Goal: Task Accomplishment & Management: Use online tool/utility

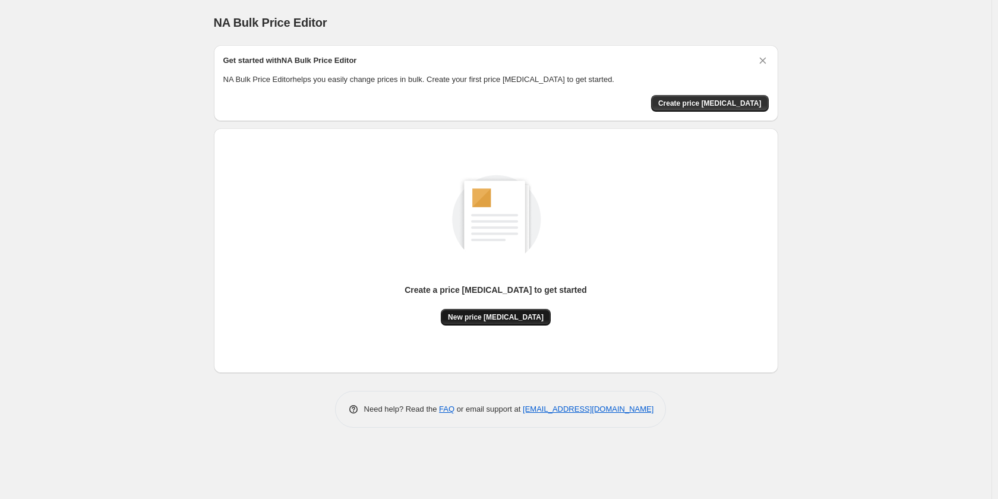
click at [484, 319] on span "New price [MEDICAL_DATA]" at bounding box center [496, 317] width 96 height 10
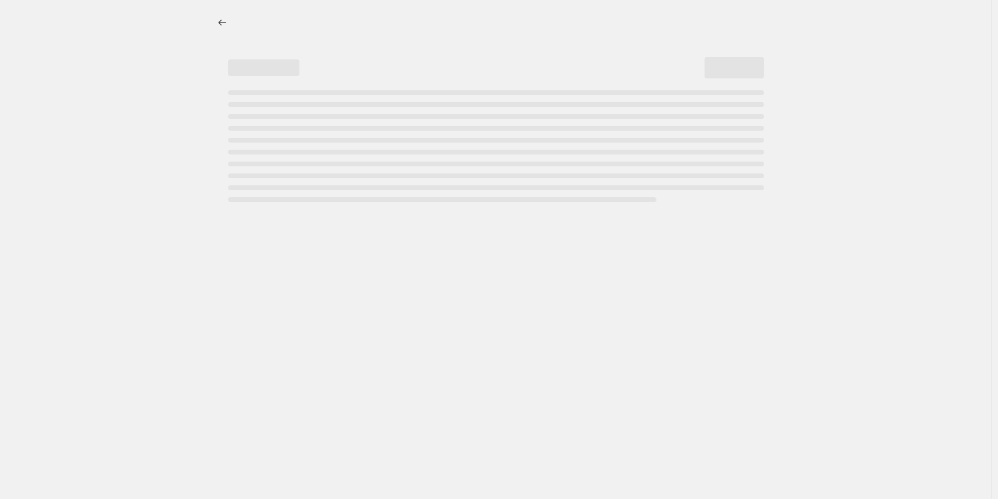
select select "percentage"
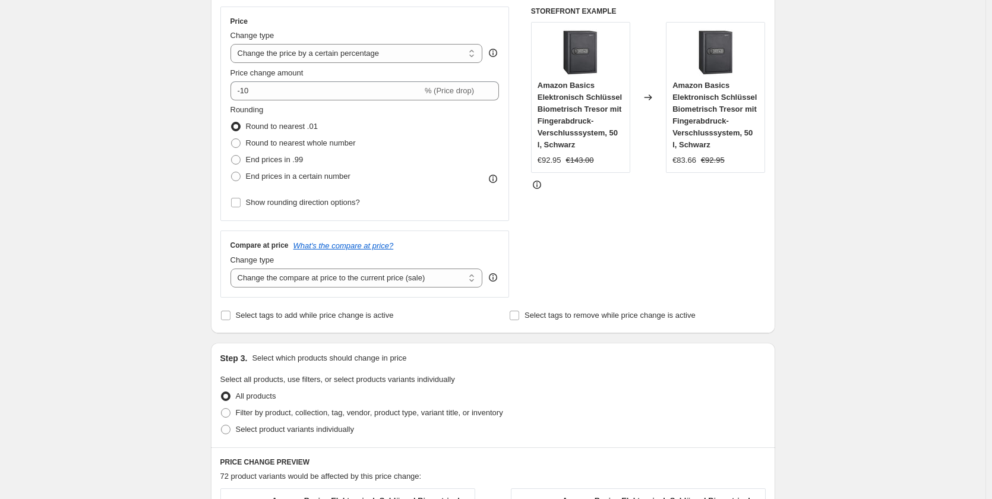
scroll to position [238, 0]
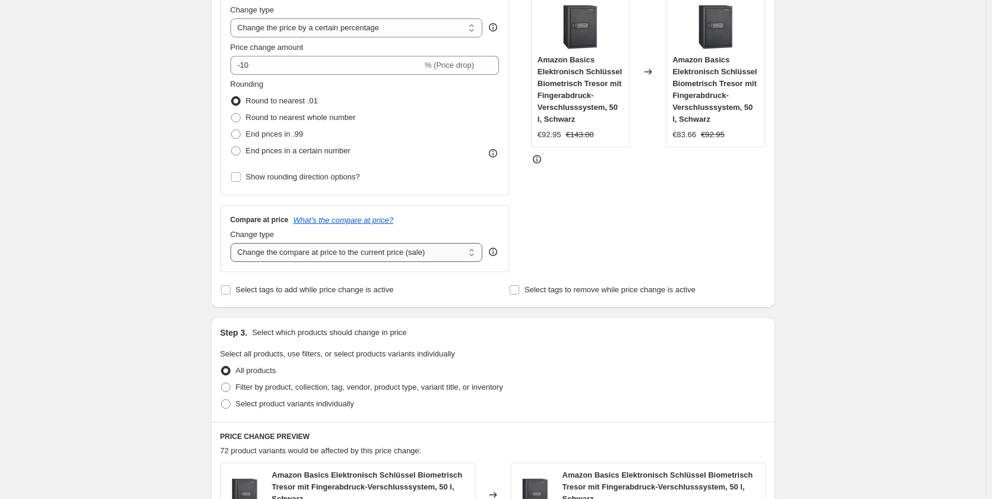
click at [328, 254] on select "Change the compare at price to the current price (sale) Change the compare at p…" at bounding box center [356, 252] width 252 height 19
select select "remove"
click at [233, 243] on select "Change the compare at price to the current price (sale) Change the compare at p…" at bounding box center [356, 252] width 252 height 19
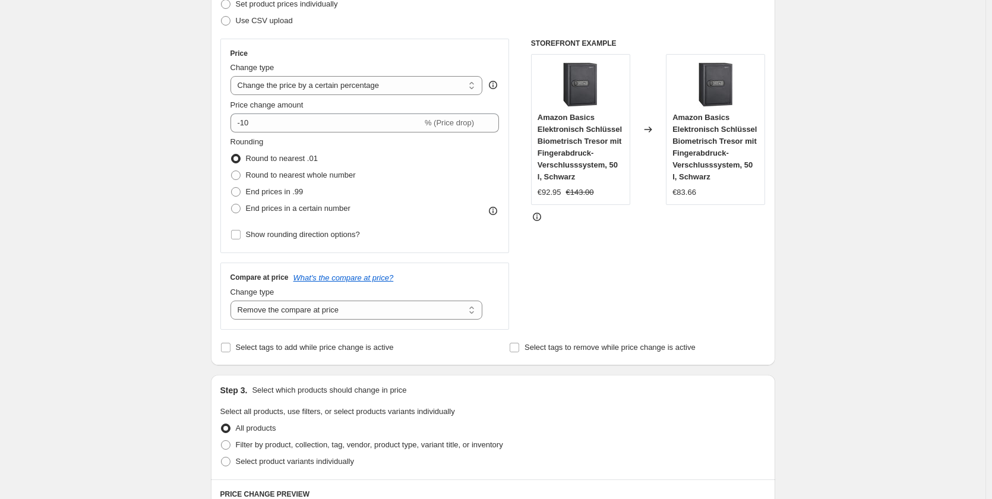
scroll to position [178, 0]
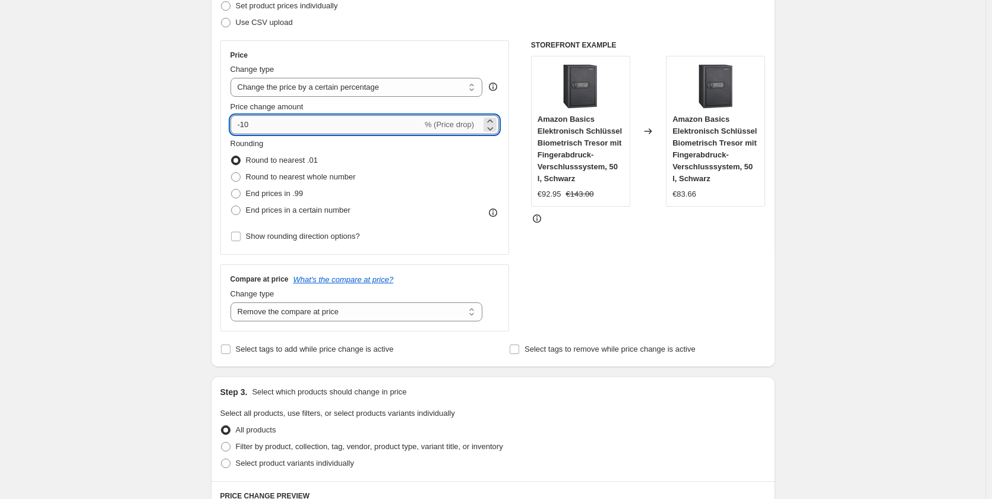
click at [258, 129] on input "-10" at bounding box center [326, 124] width 192 height 19
drag, startPoint x: 255, startPoint y: 123, endPoint x: 281, endPoint y: 122, distance: 26.7
click at [281, 122] on input "-10" at bounding box center [326, 124] width 192 height 19
type input "-45"
click at [192, 154] on div "Create new price [MEDICAL_DATA]. This page is ready Create new price [MEDICAL_D…" at bounding box center [492, 466] width 985 height 1289
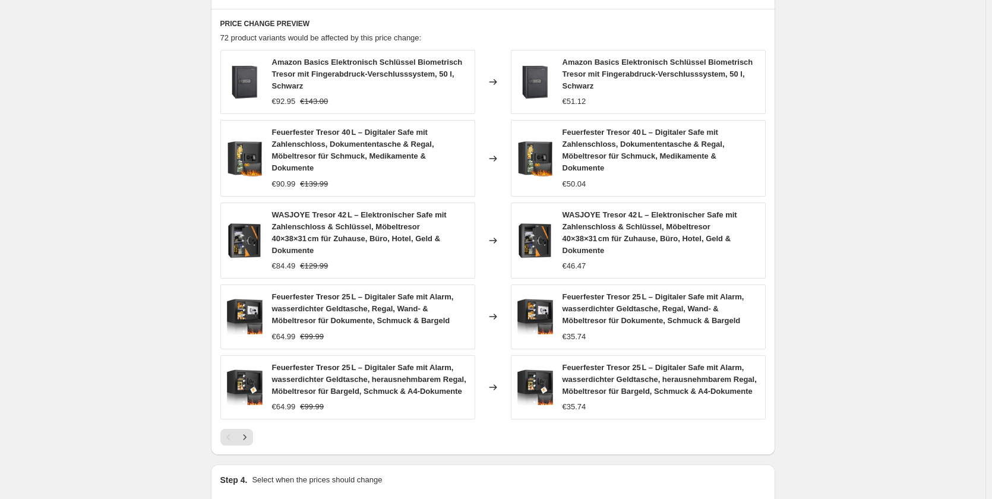
scroll to position [653, 0]
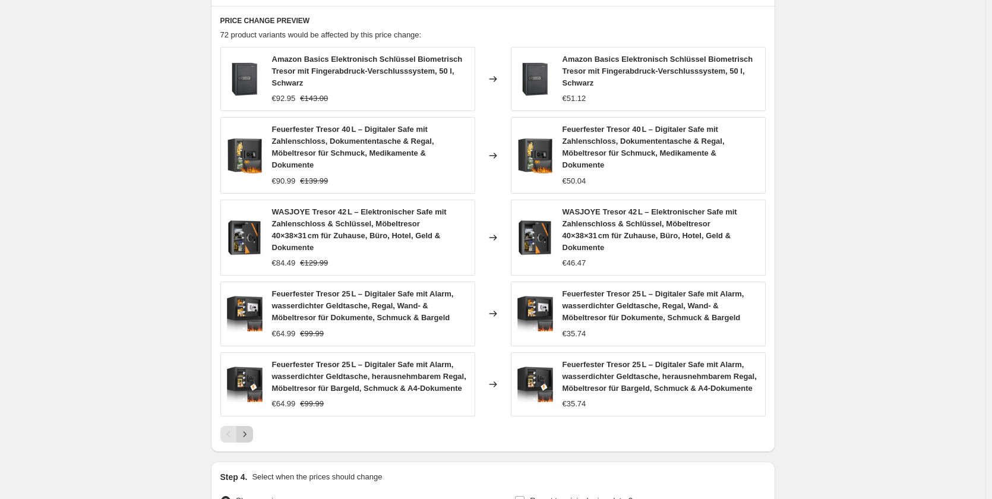
click at [243, 428] on icon "Next" at bounding box center [245, 434] width 12 height 12
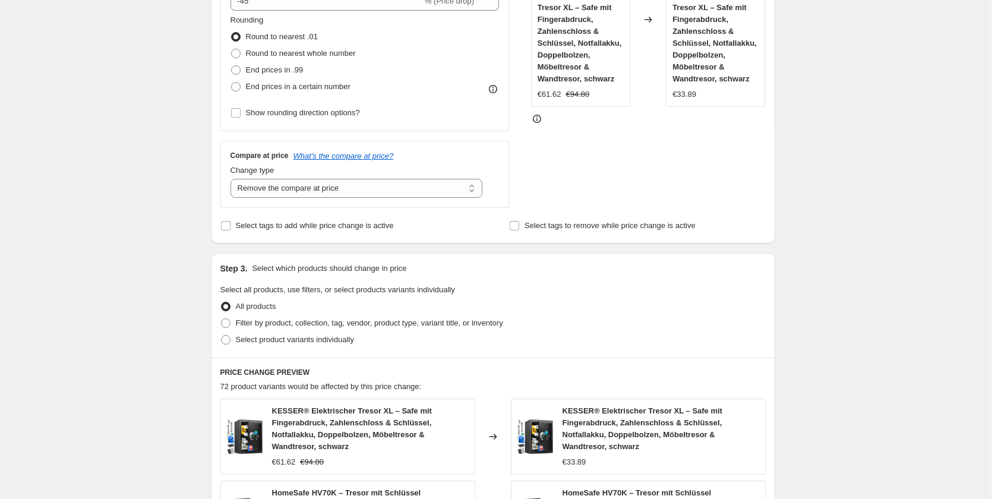
scroll to position [245, 0]
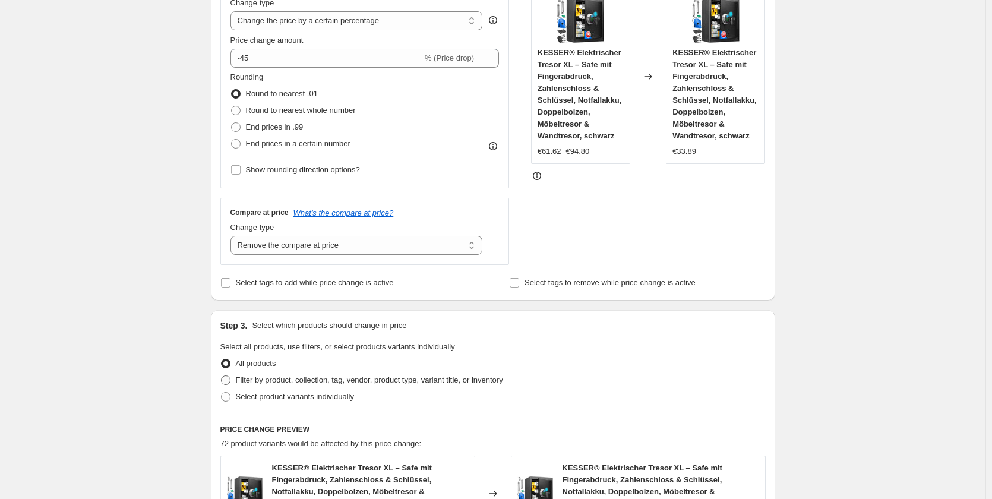
click at [259, 382] on span "Filter by product, collection, tag, vendor, product type, variant title, or inv…" at bounding box center [369, 379] width 267 height 9
click at [221, 376] on input "Filter by product, collection, tag, vendor, product type, variant title, or inv…" at bounding box center [221, 375] width 1 height 1
radio input "true"
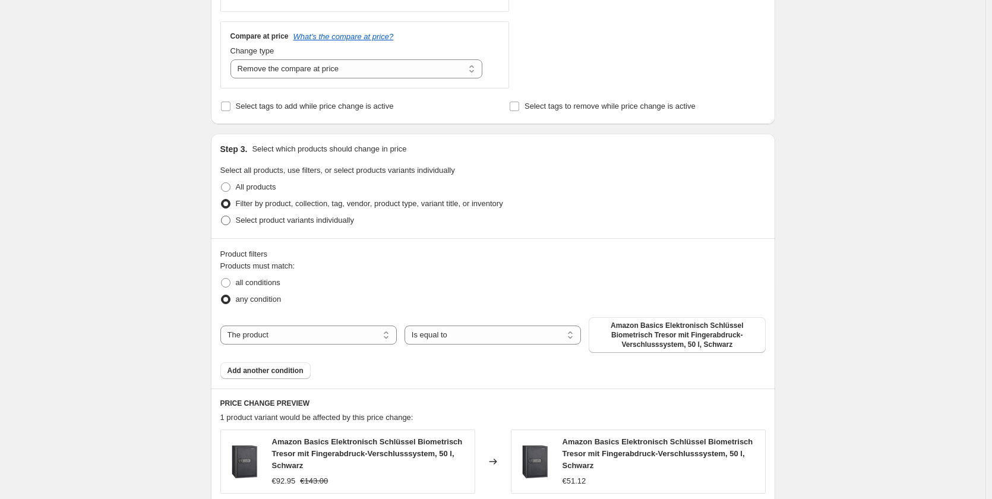
scroll to position [423, 0]
click at [249, 281] on span "all conditions" at bounding box center [258, 280] width 45 height 9
click at [221, 277] on input "all conditions" at bounding box center [221, 276] width 1 height 1
radio input "true"
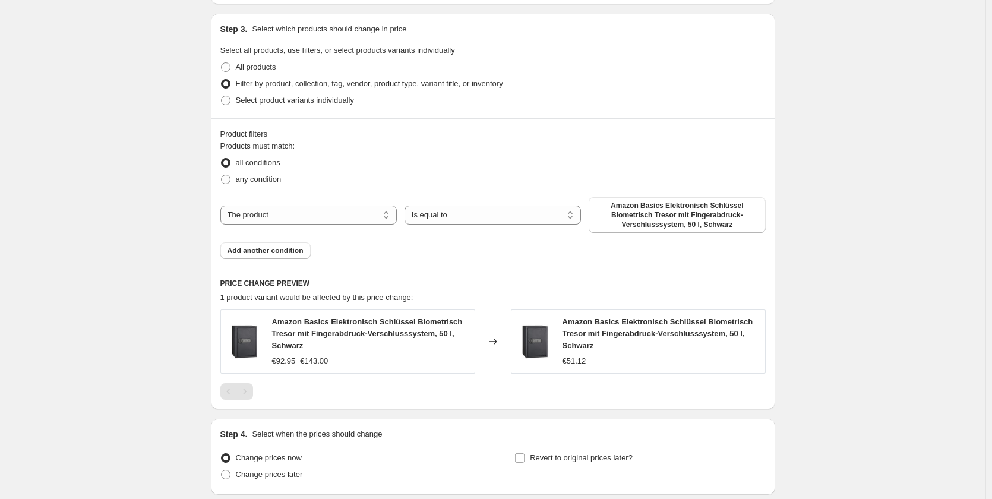
scroll to position [542, 0]
click at [324, 214] on select "The product The product's collection The product's tag The product's vendor The…" at bounding box center [308, 214] width 176 height 19
select select "collection"
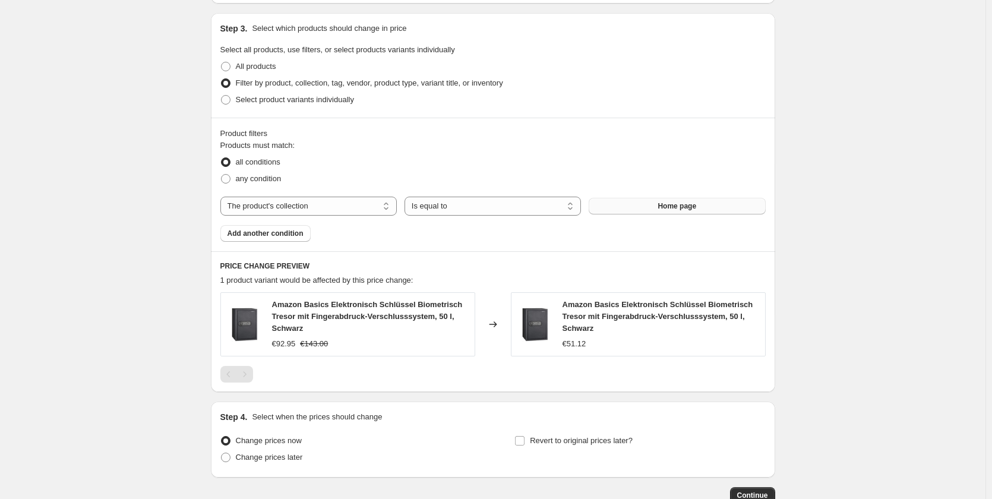
click at [679, 207] on span "Home page" at bounding box center [676, 206] width 39 height 10
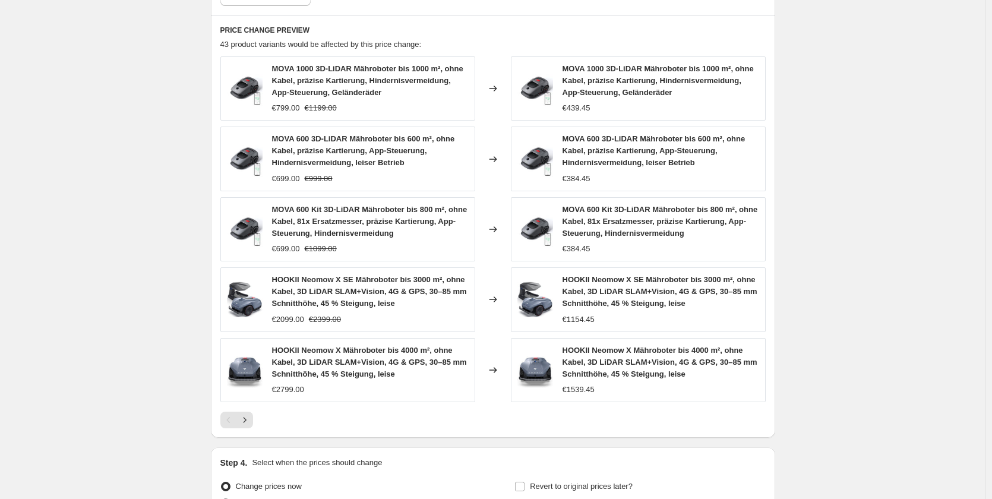
scroll to position [779, 0]
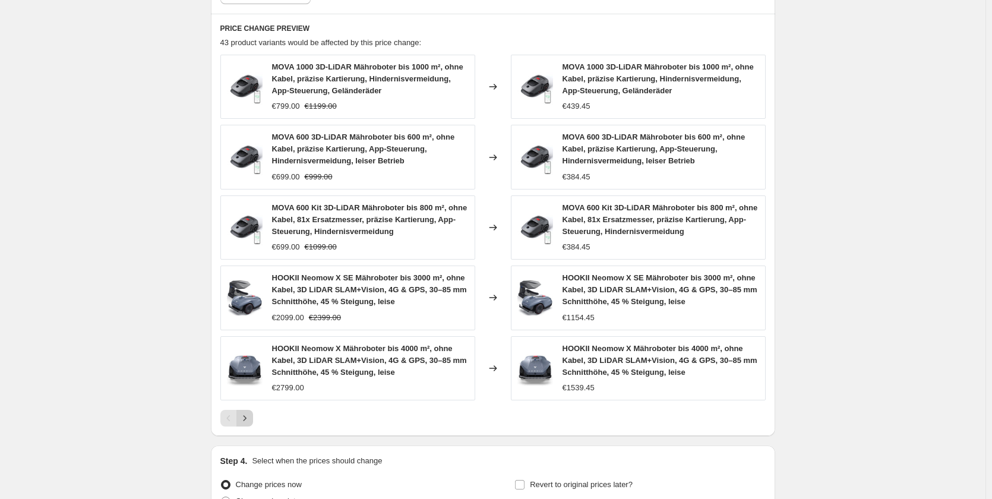
click at [246, 420] on icon "Next" at bounding box center [244, 417] width 3 height 5
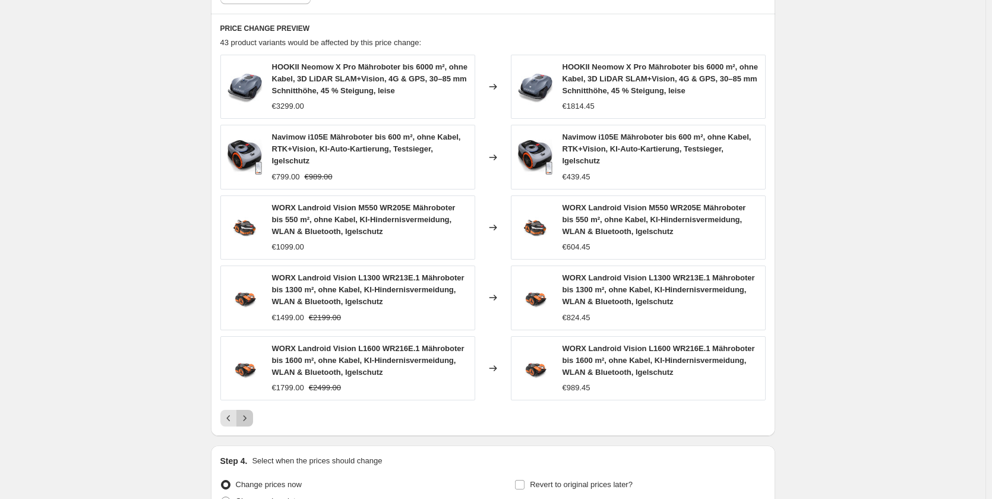
click at [251, 420] on icon "Next" at bounding box center [245, 418] width 12 height 12
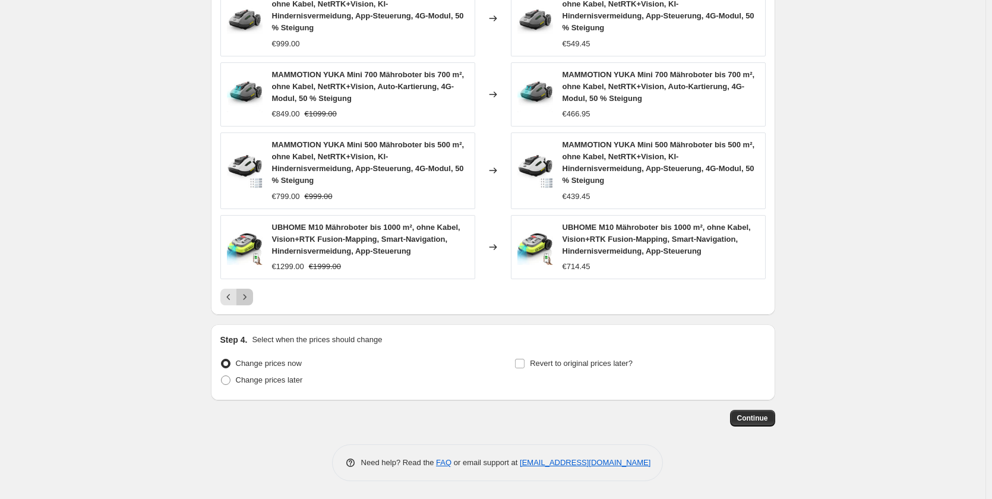
click at [249, 297] on icon "Next" at bounding box center [245, 297] width 12 height 12
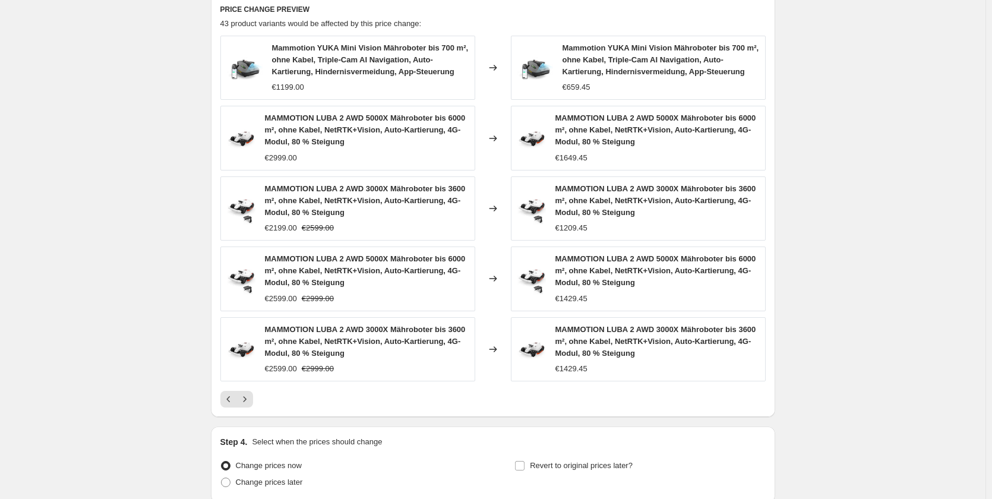
scroll to position [782, 0]
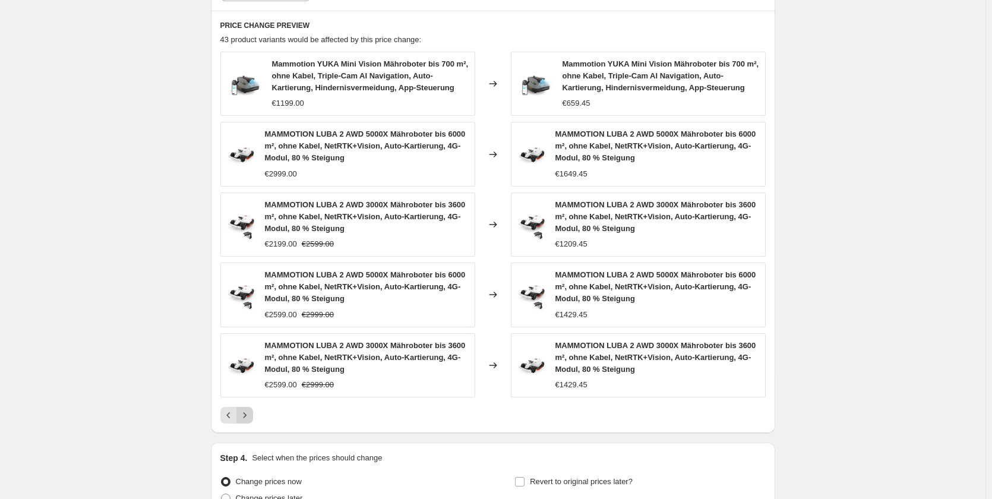
click at [251, 418] on icon "Next" at bounding box center [245, 415] width 12 height 12
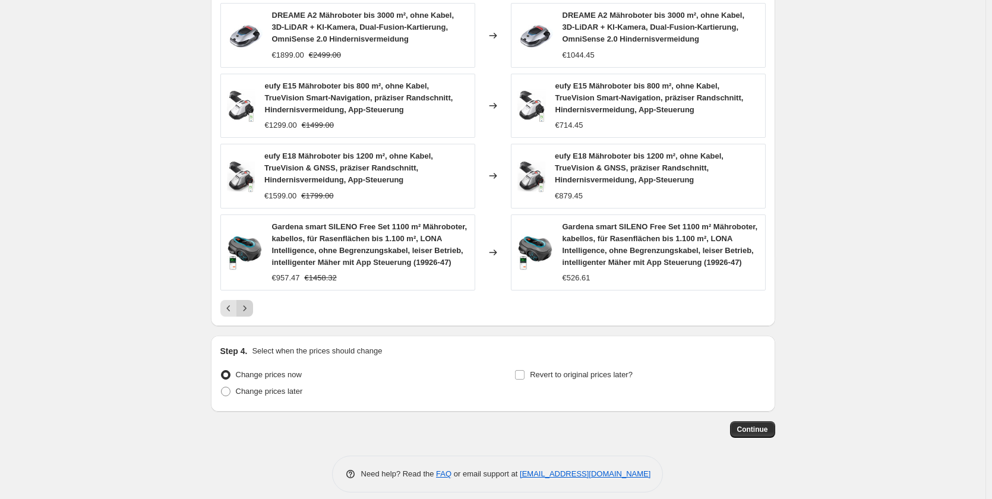
click at [251, 310] on icon "Next" at bounding box center [245, 308] width 12 height 12
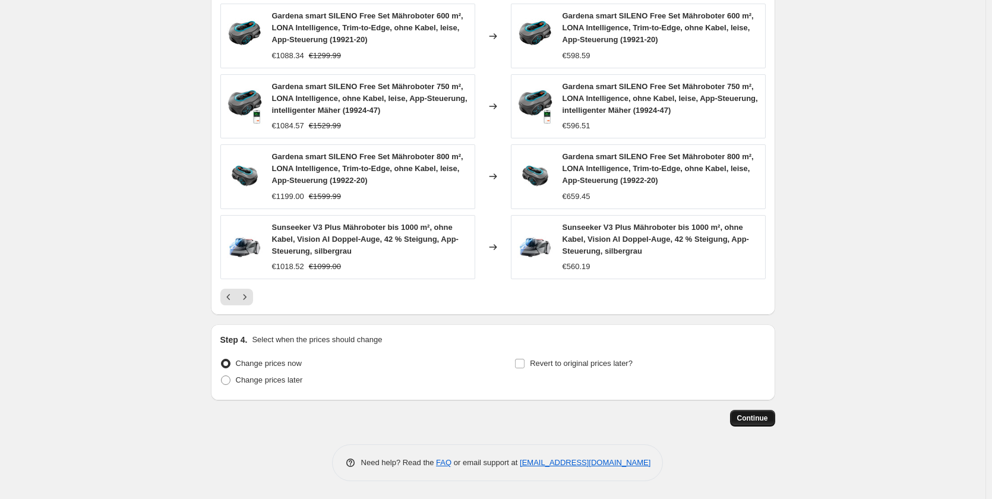
scroll to position [901, 0]
click at [760, 423] on button "Continue" at bounding box center [752, 418] width 45 height 17
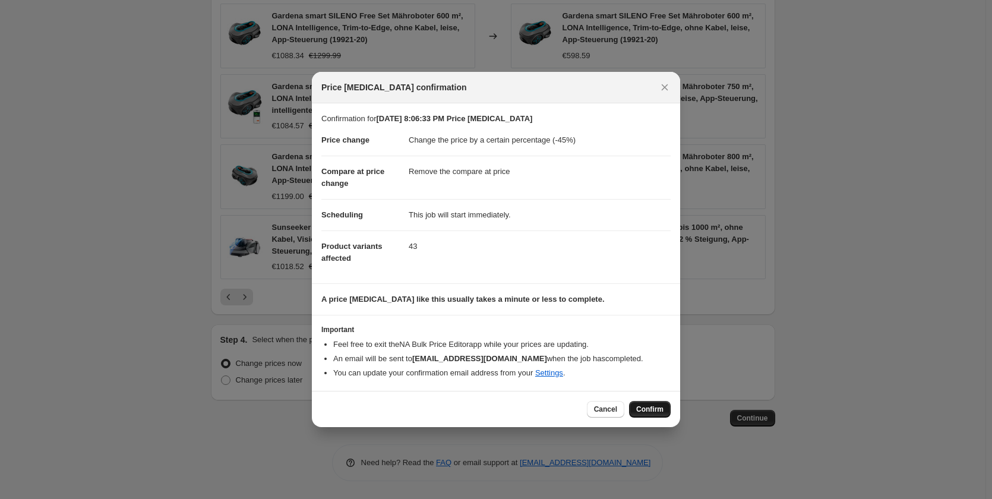
click at [660, 408] on span "Confirm" at bounding box center [649, 409] width 27 height 10
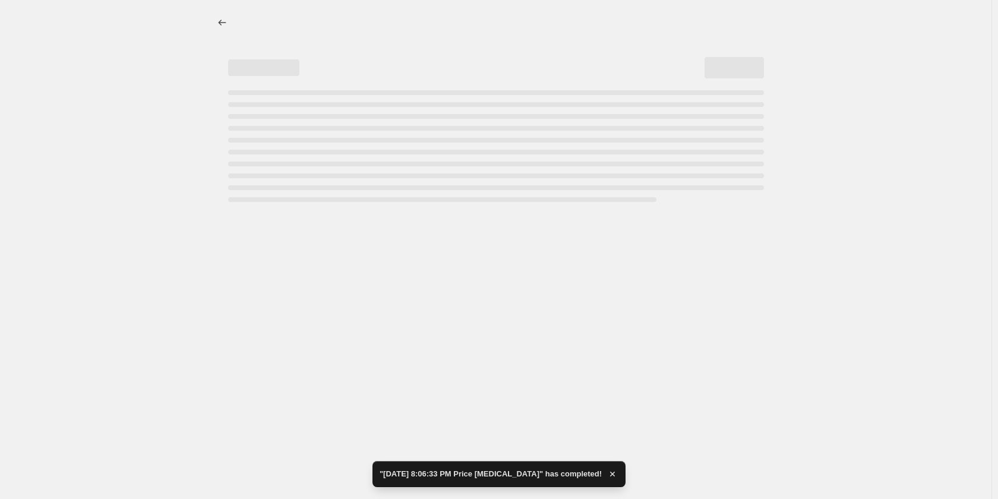
select select "percentage"
select select "remove"
select select "collection"
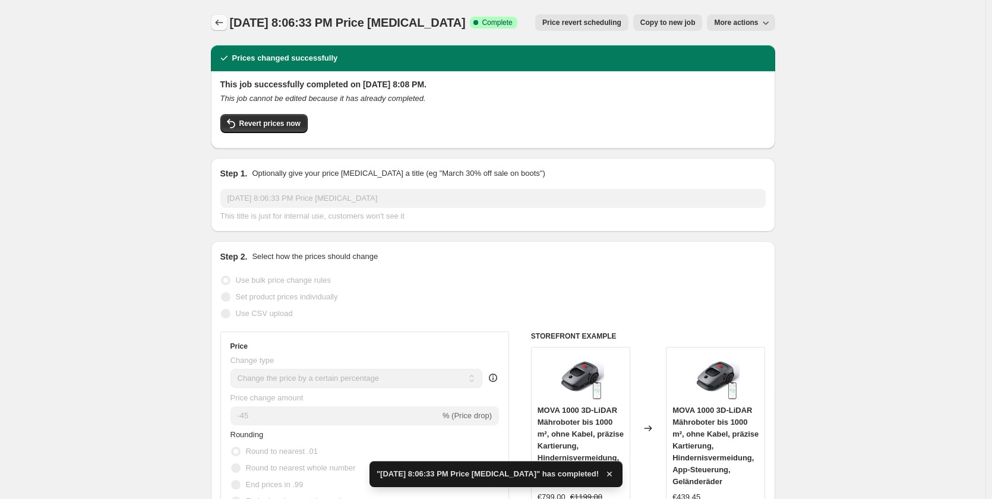
click at [221, 25] on icon "Price change jobs" at bounding box center [219, 23] width 12 height 12
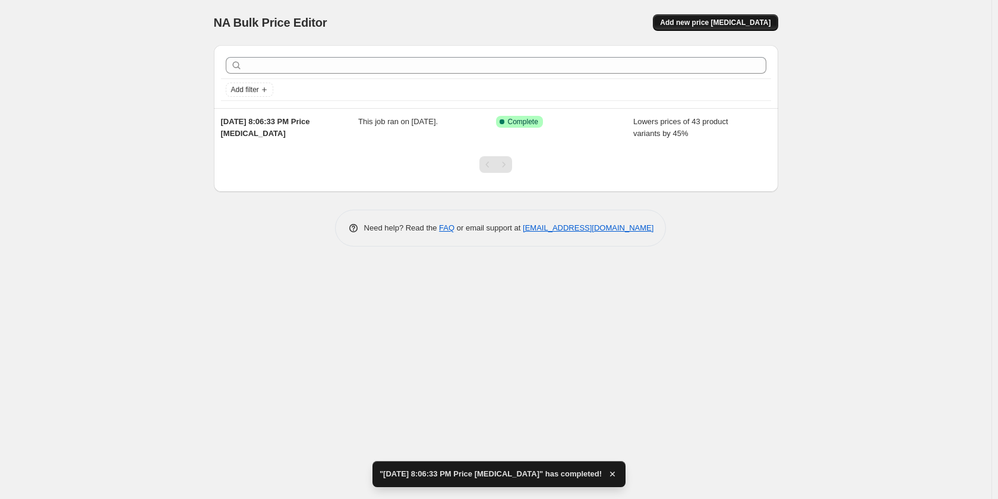
click at [730, 27] on span "Add new price [MEDICAL_DATA]" at bounding box center [715, 23] width 110 height 10
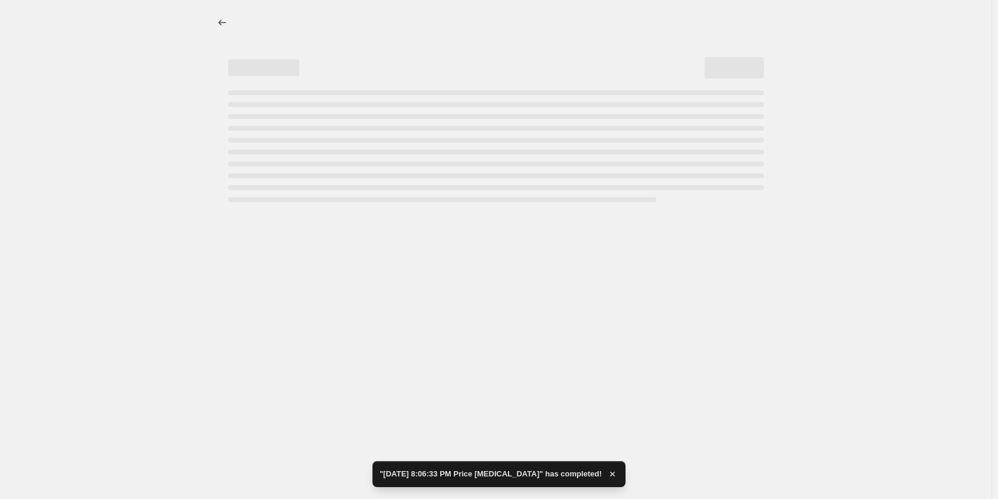
select select "percentage"
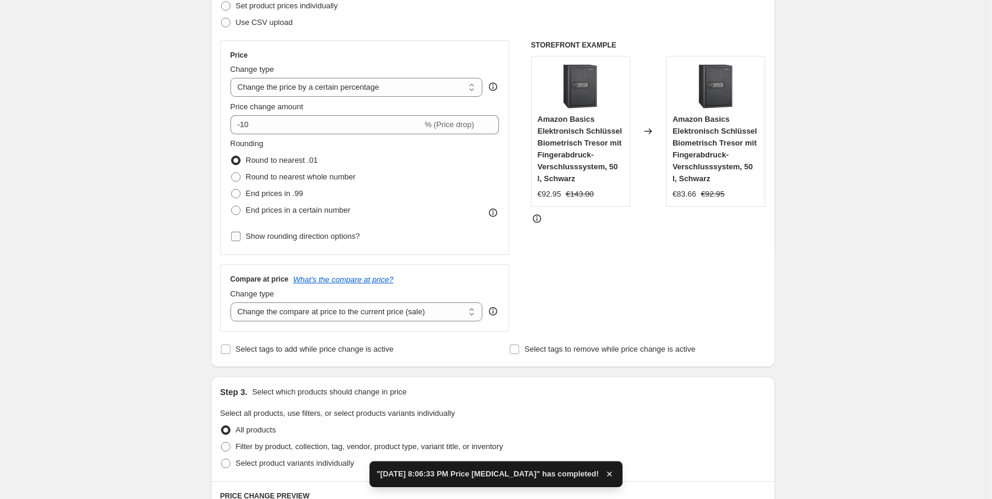
scroll to position [356, 0]
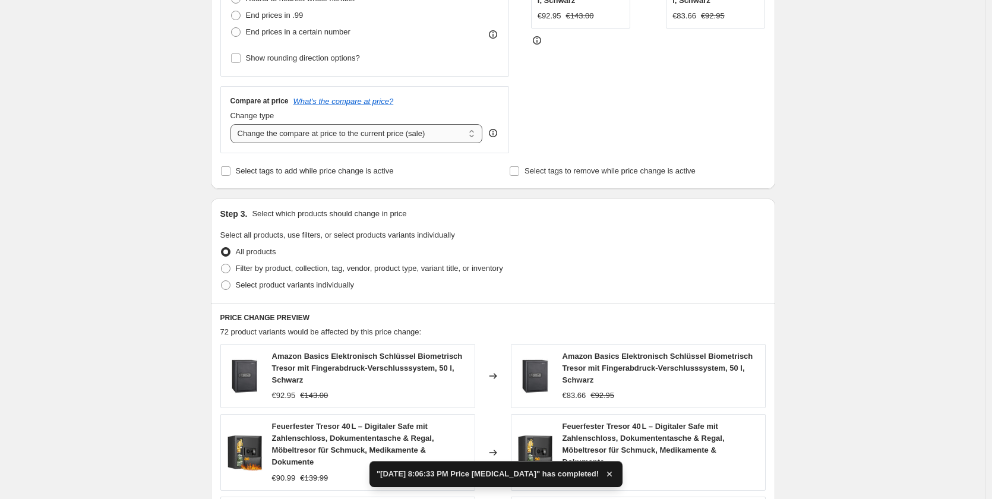
click at [304, 126] on select "Change the compare at price to the current price (sale) Change the compare at p…" at bounding box center [356, 133] width 252 height 19
select select "remove"
click at [233, 124] on select "Change the compare at price to the current price (sale) Change the compare at p…" at bounding box center [356, 133] width 252 height 19
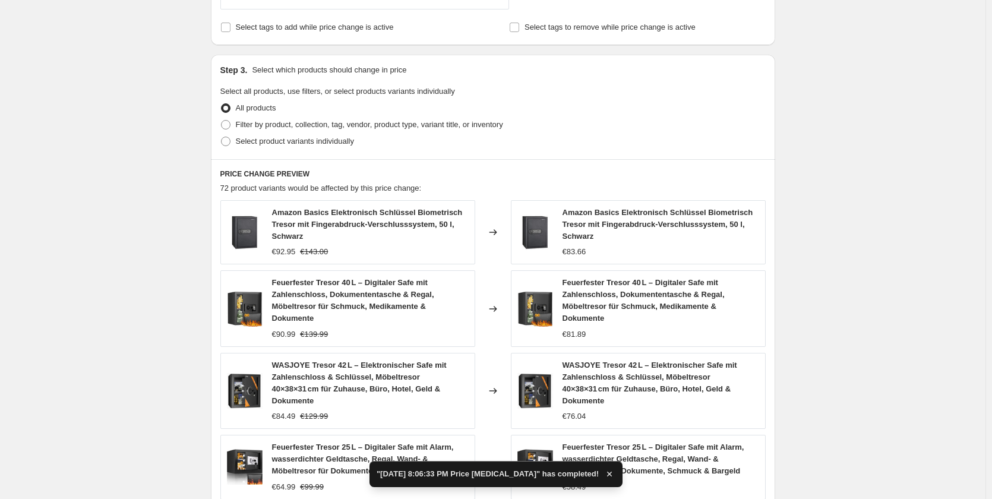
scroll to position [534, 0]
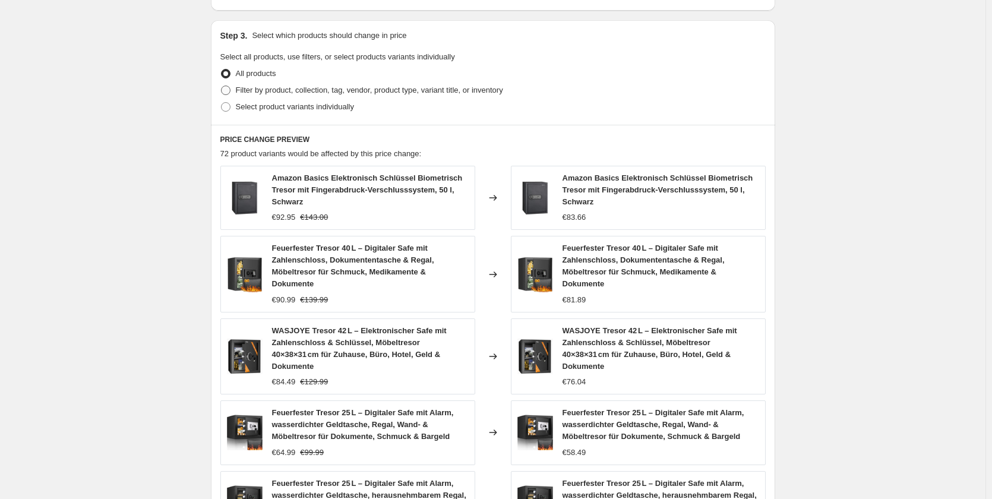
click at [294, 93] on span "Filter by product, collection, tag, vendor, product type, variant title, or inv…" at bounding box center [369, 90] width 267 height 9
click at [221, 86] on input "Filter by product, collection, tag, vendor, product type, variant title, or inv…" at bounding box center [221, 86] width 1 height 1
radio input "true"
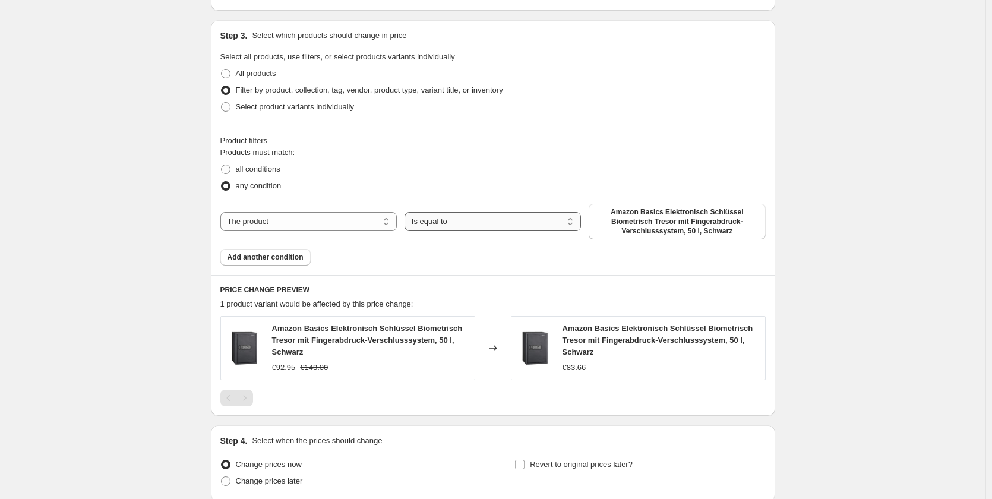
click at [435, 217] on select "Is equal to Is not equal to" at bounding box center [492, 221] width 176 height 19
click at [303, 221] on select "The product The product's collection The product's tag The product's vendor The…" at bounding box center [308, 221] width 176 height 19
select select "collection"
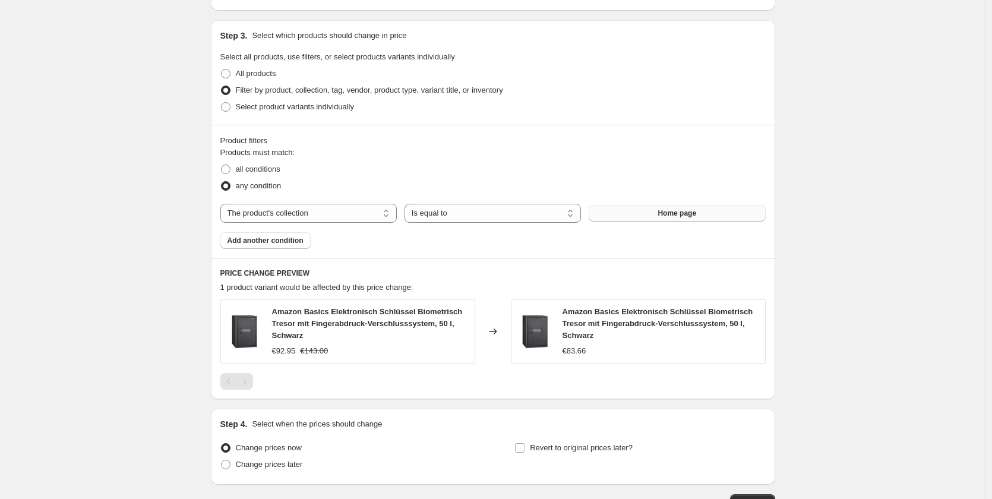
click at [659, 216] on button "Home page" at bounding box center [676, 213] width 176 height 17
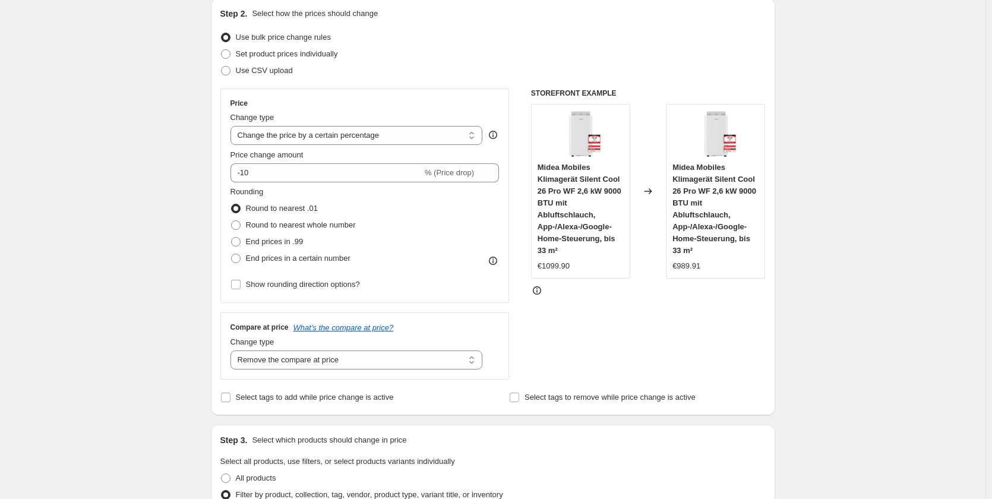
scroll to position [119, 0]
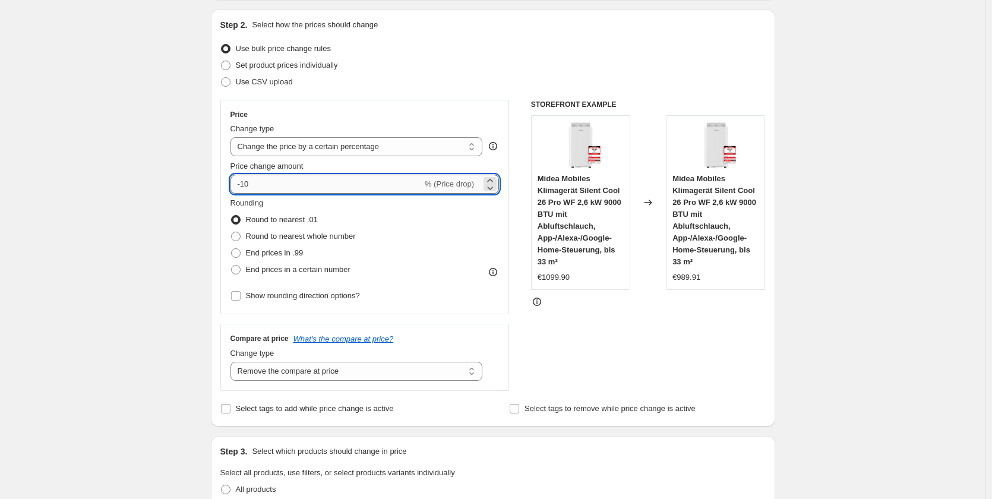
click at [274, 183] on input "-10" at bounding box center [326, 184] width 192 height 19
drag, startPoint x: 244, startPoint y: 179, endPoint x: 300, endPoint y: 176, distance: 55.9
click at [300, 176] on input "-10" at bounding box center [326, 184] width 192 height 19
type input "-35"
click at [161, 207] on div "Create new price [MEDICAL_DATA]. This page is ready Create new price [MEDICAL_D…" at bounding box center [492, 475] width 985 height 1188
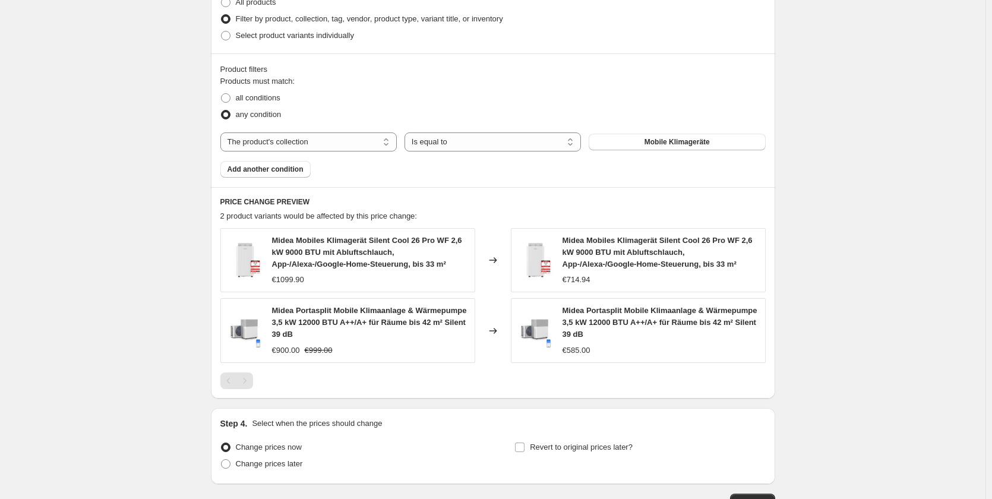
scroll to position [690, 0]
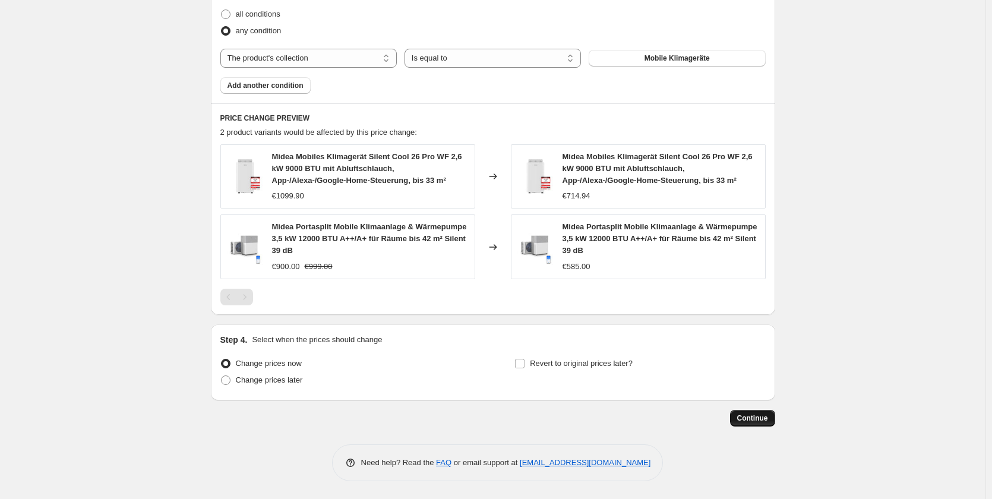
click at [756, 416] on span "Continue" at bounding box center [752, 418] width 31 height 10
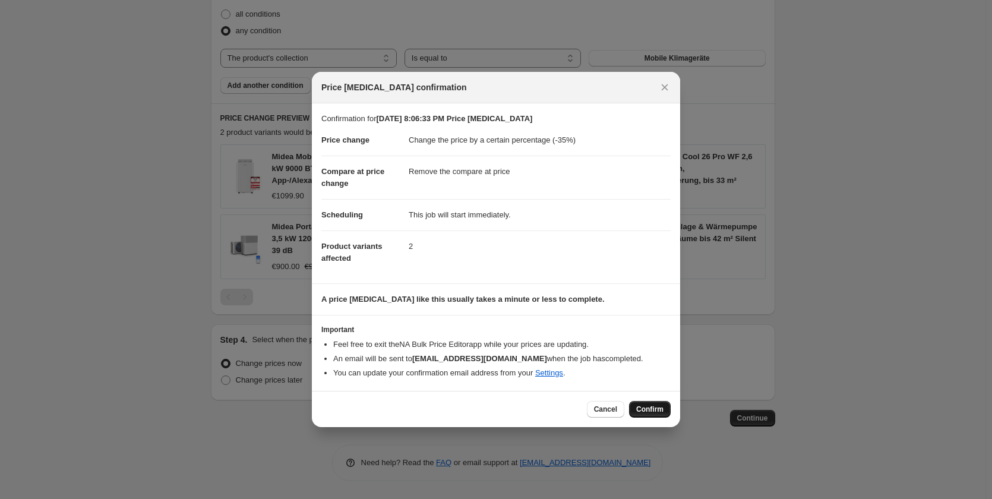
click at [643, 414] on button "Confirm" at bounding box center [650, 409] width 42 height 17
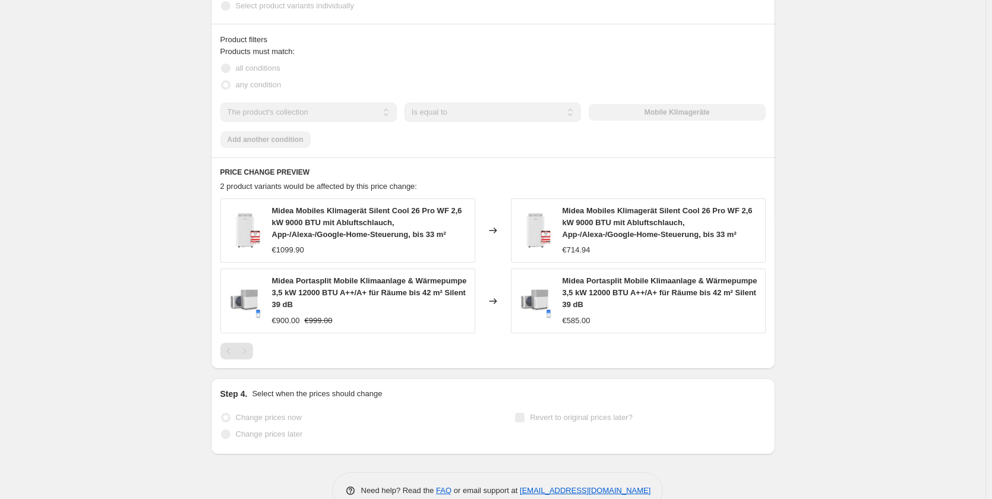
select select "percentage"
select select "remove"
select select "collection"
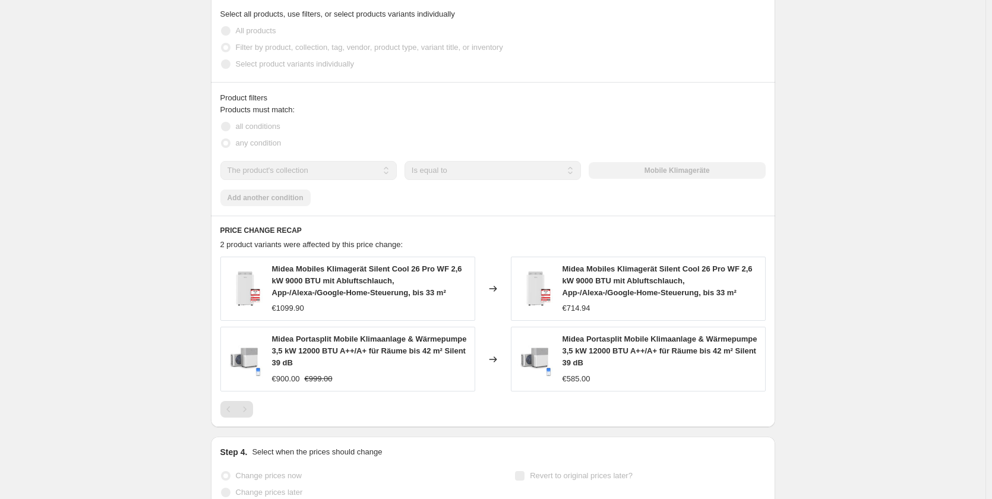
scroll to position [0, 0]
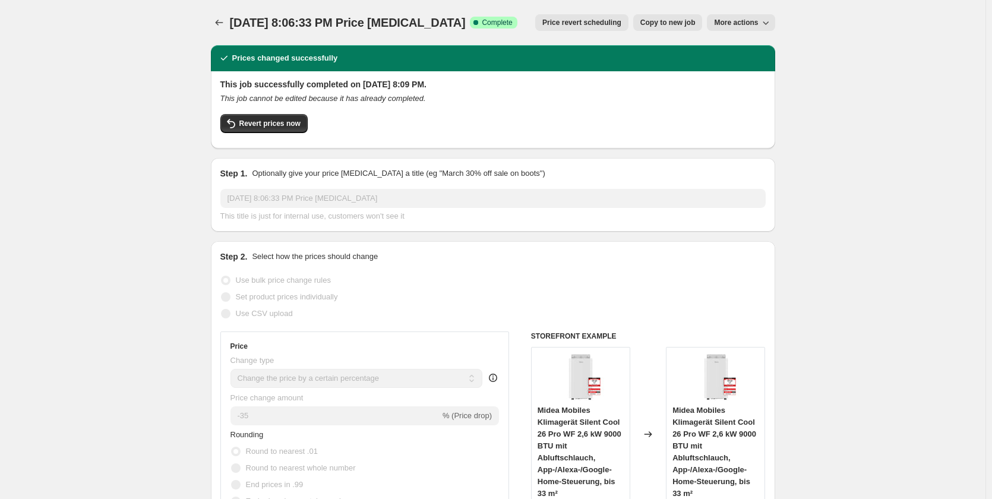
click at [221, 22] on icon "Price change jobs" at bounding box center [219, 23] width 12 height 12
